Goal: Navigation & Orientation: Find specific page/section

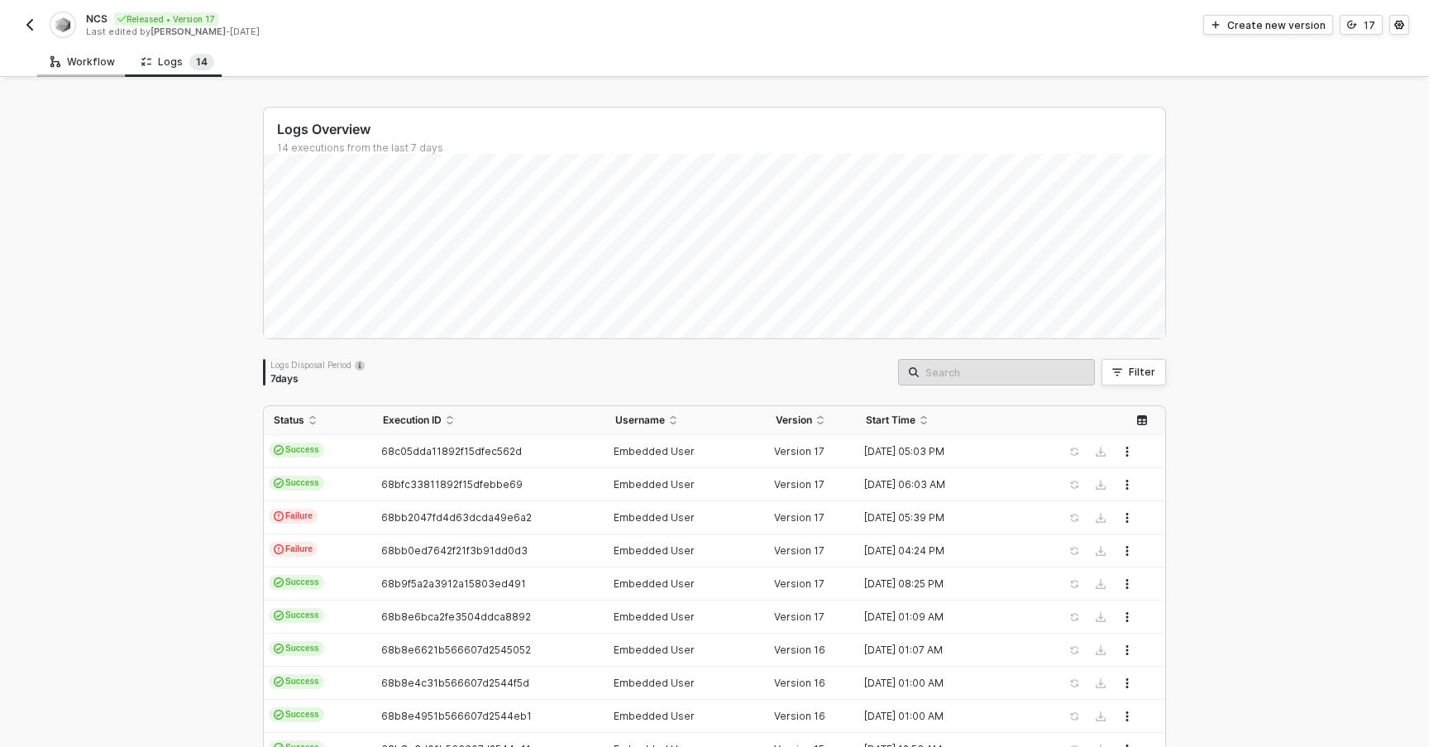
click at [112, 64] on div "Workflow" at bounding box center [82, 61] width 91 height 31
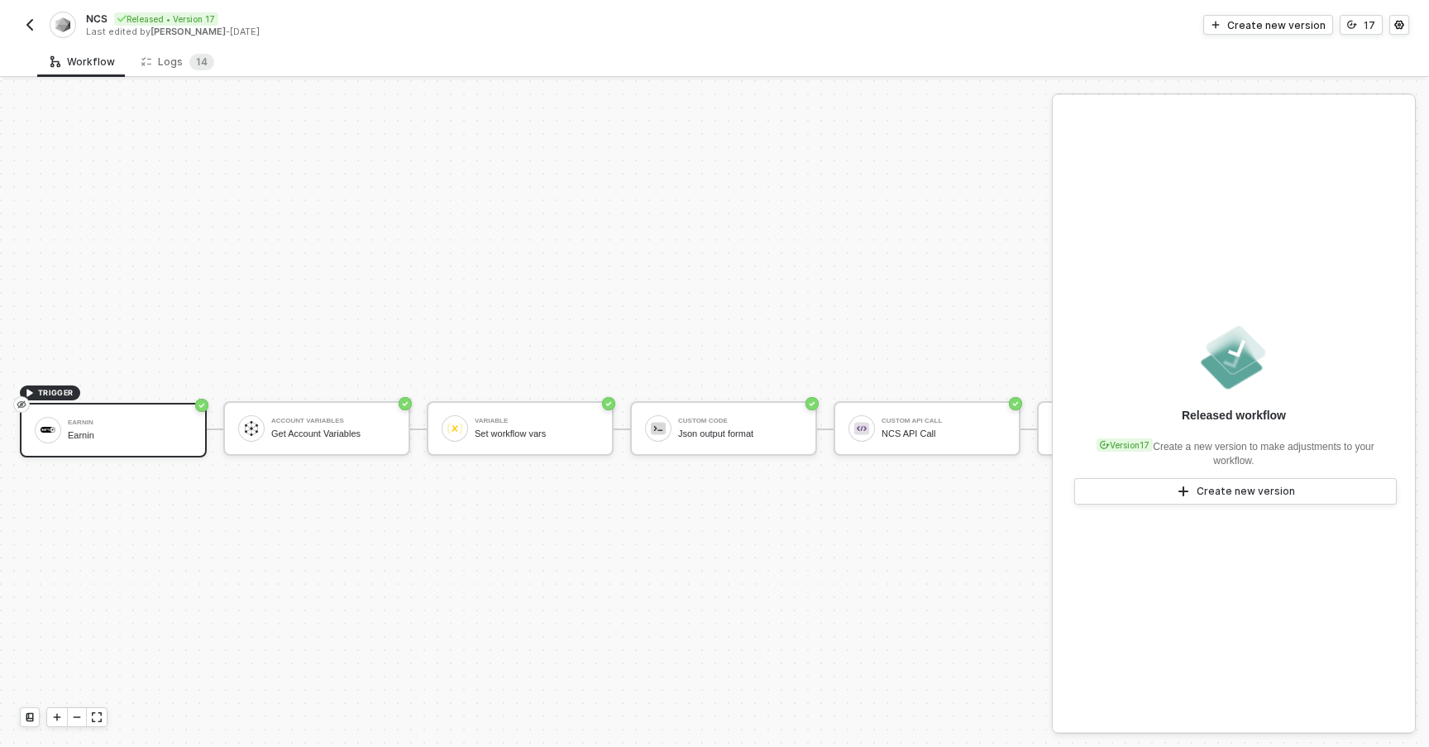
click at [39, 29] on button "button" at bounding box center [30, 25] width 20 height 20
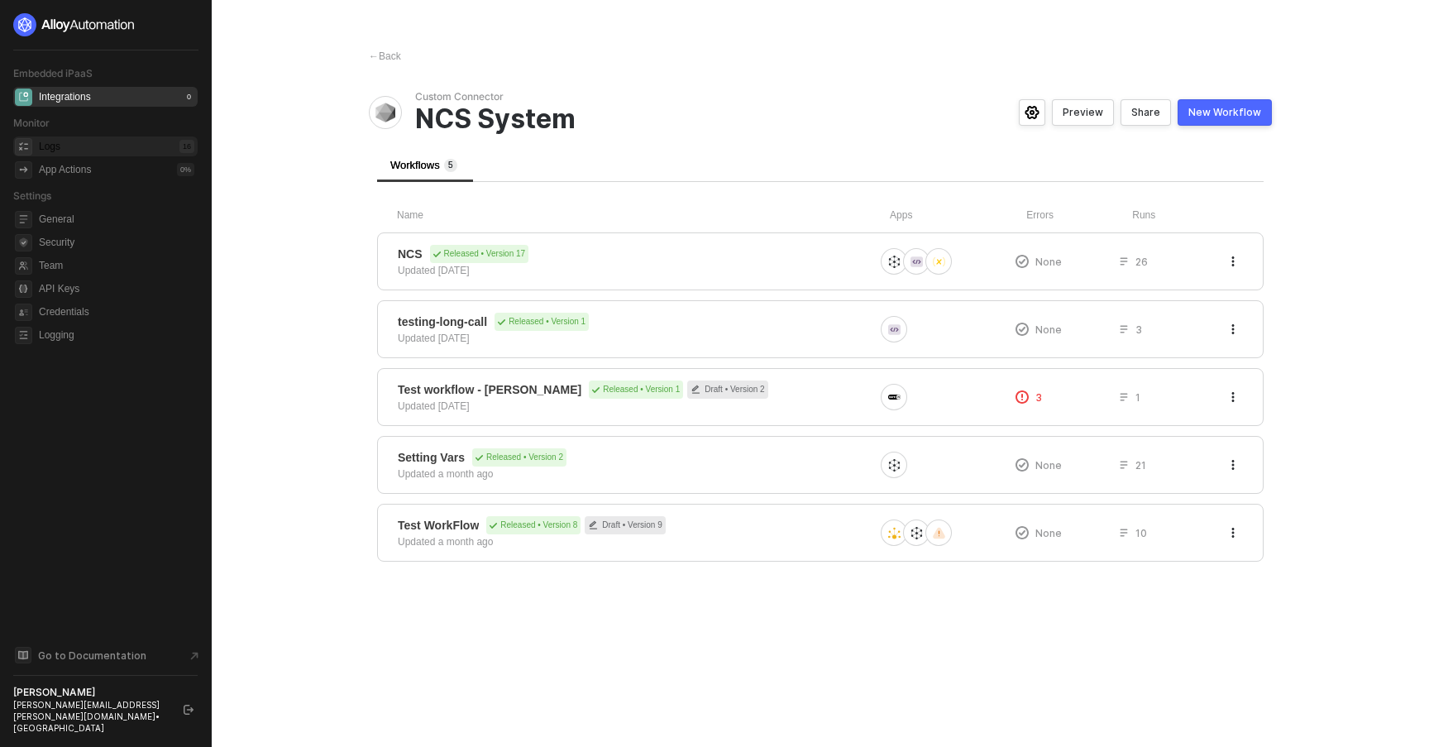
click at [140, 141] on div "Logs 16" at bounding box center [116, 146] width 155 height 20
